Goal: Task Accomplishment & Management: Manage account settings

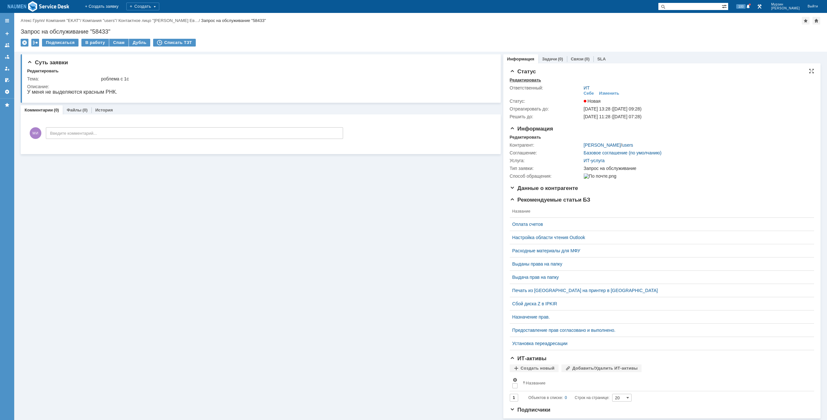
click at [529, 79] on div "Редактировать" at bounding box center [525, 80] width 31 height 5
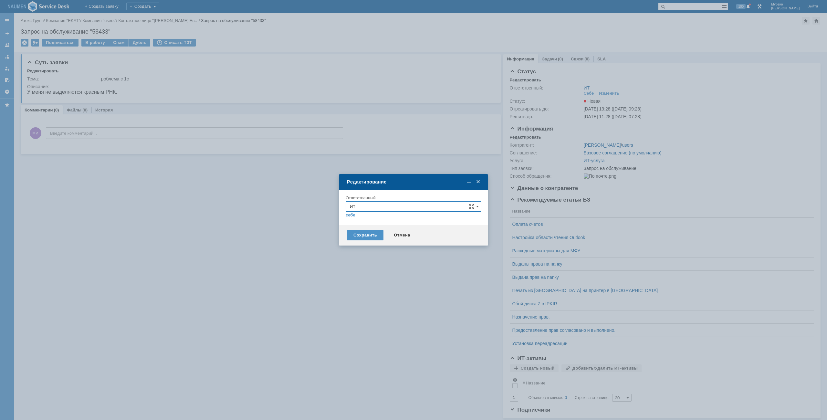
click at [380, 213] on div "себе своей команде" at bounding box center [414, 215] width 136 height 6
click at [379, 209] on input "ИТ" at bounding box center [414, 206] width 136 height 10
click at [366, 281] on span "АСУ" at bounding box center [413, 282] width 127 height 5
click at [361, 235] on div "Сохранить" at bounding box center [365, 235] width 36 height 10
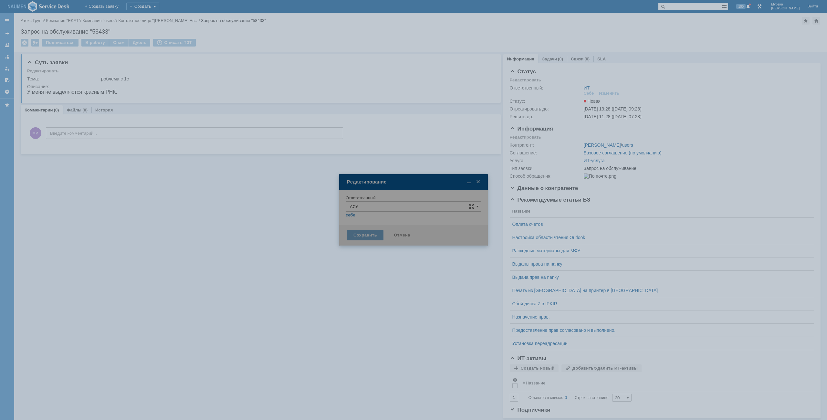
type input "АСУ"
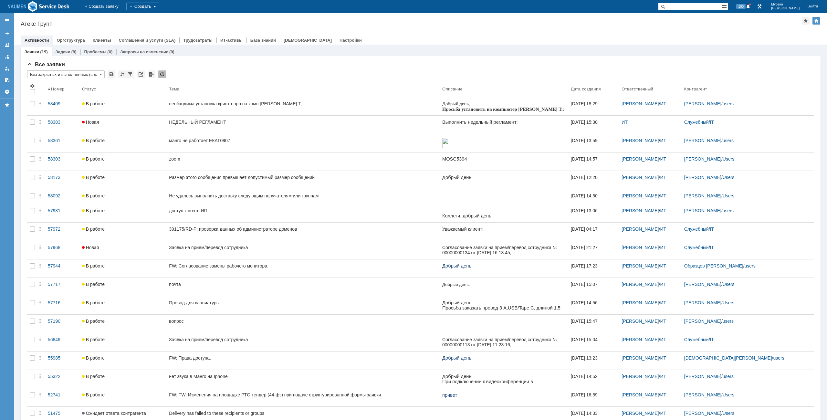
click at [361, 25] on div "Атекс Групп" at bounding box center [411, 24] width 781 height 6
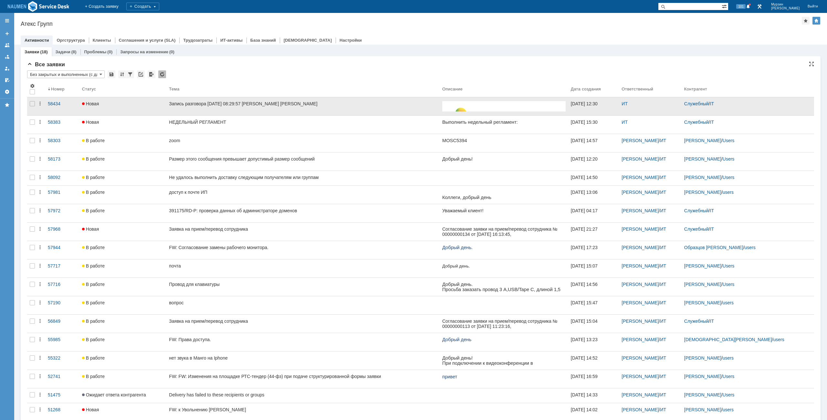
click at [33, 107] on div at bounding box center [32, 106] width 10 height 18
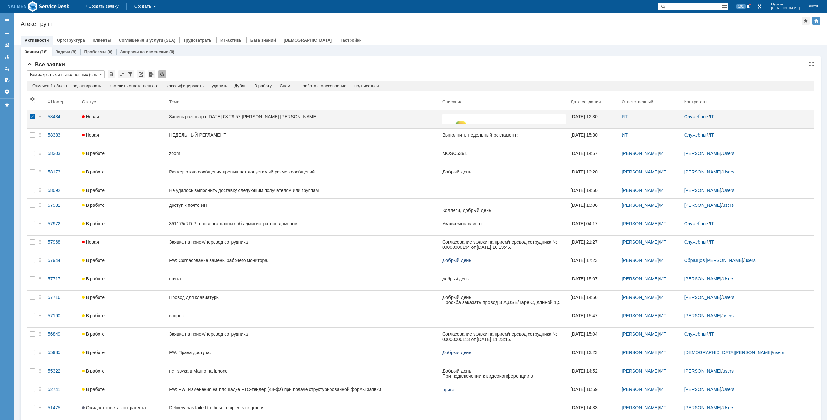
click at [290, 87] on div "Спам" at bounding box center [285, 85] width 11 height 5
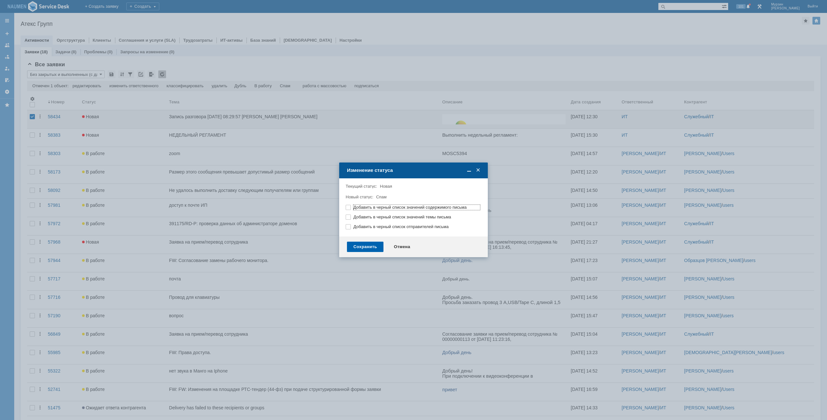
click at [371, 249] on div "Сохранить" at bounding box center [365, 247] width 36 height 10
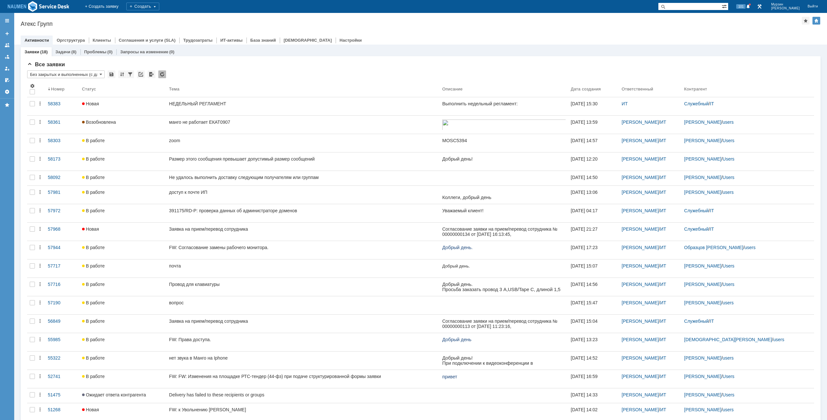
click at [472, 31] on div "Назад | Атекс Групп Атекс Групп root$101 Активности Оргструктура Клиенты Соглаш…" at bounding box center [420, 29] width 813 height 32
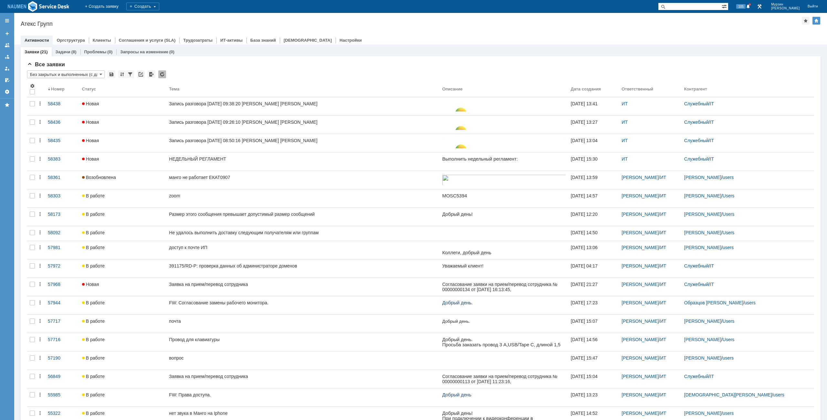
click at [422, 37] on div "Активности Оргструктура Клиенты Соглашения и услуги (SLA) Трудозатраты ИТ-актив…" at bounding box center [421, 40] width 800 height 9
